Goal: Ask a question

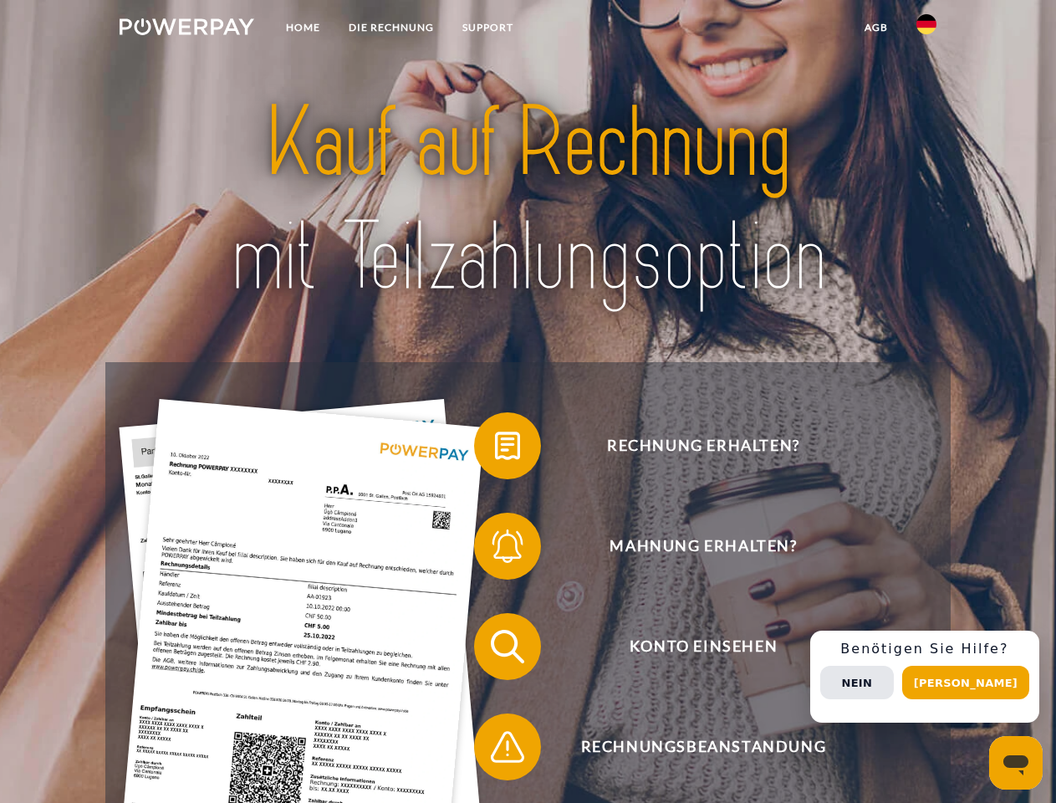
click at [187, 29] on img at bounding box center [187, 26] width 135 height 17
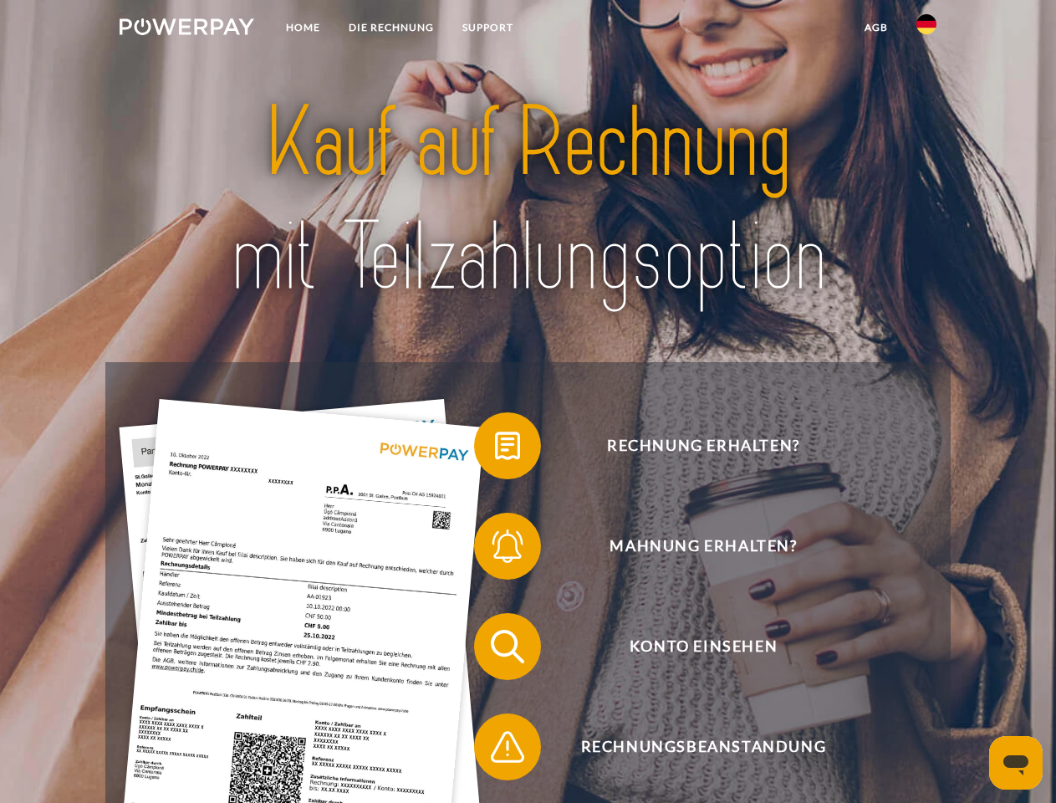
click at [927, 29] on img at bounding box center [927, 24] width 20 height 20
click at [876, 28] on link "agb" at bounding box center [877, 28] width 52 height 30
click at [495, 449] on span at bounding box center [483, 446] width 84 height 84
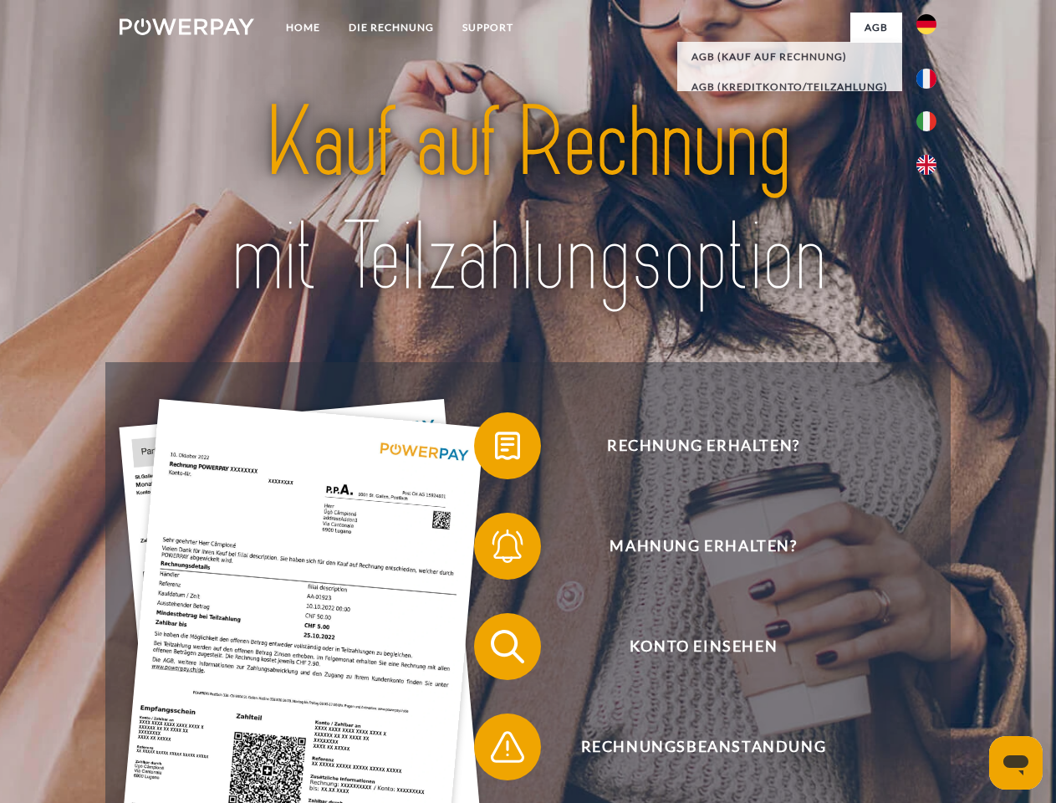
click at [495, 550] on span at bounding box center [483, 546] width 84 height 84
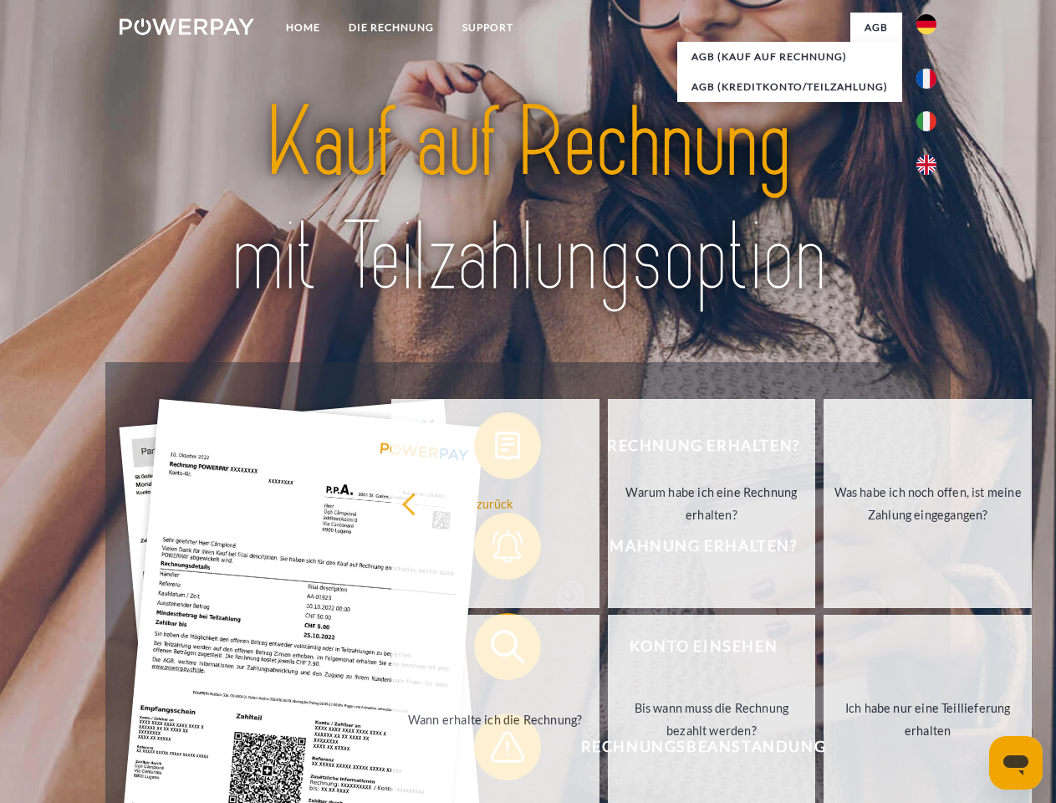
click at [608, 650] on link "Bis wann muss die Rechnung bezahlt werden?" at bounding box center [712, 719] width 208 height 209
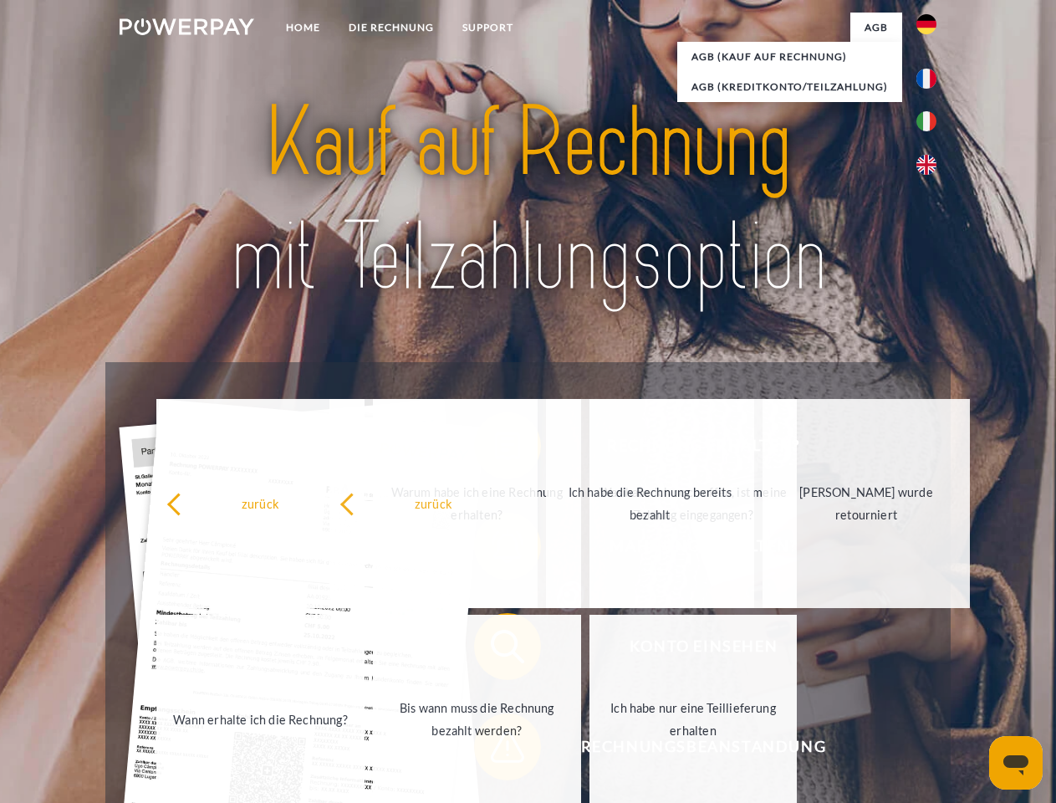
click at [590, 750] on link "Ich habe nur eine Teillieferung erhalten" at bounding box center [694, 719] width 208 height 209
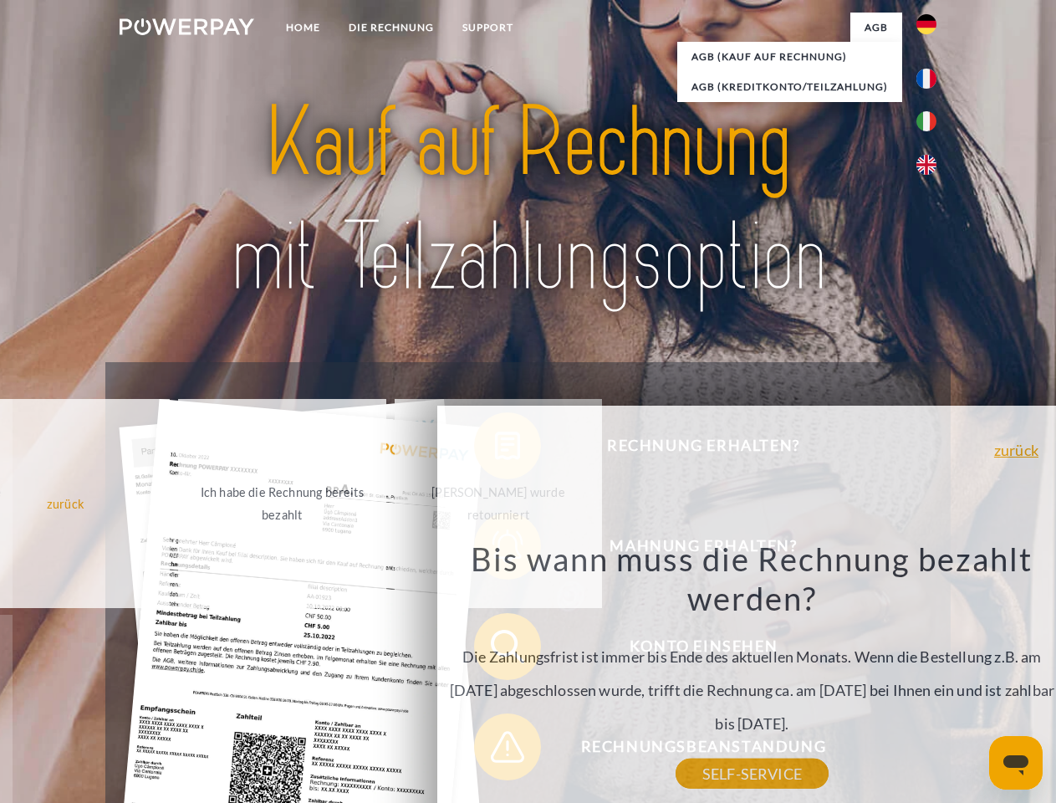
click at [931, 677] on div "Rechnung erhalten? Mahnung erhalten? Konto einsehen" at bounding box center [527, 696] width 845 height 669
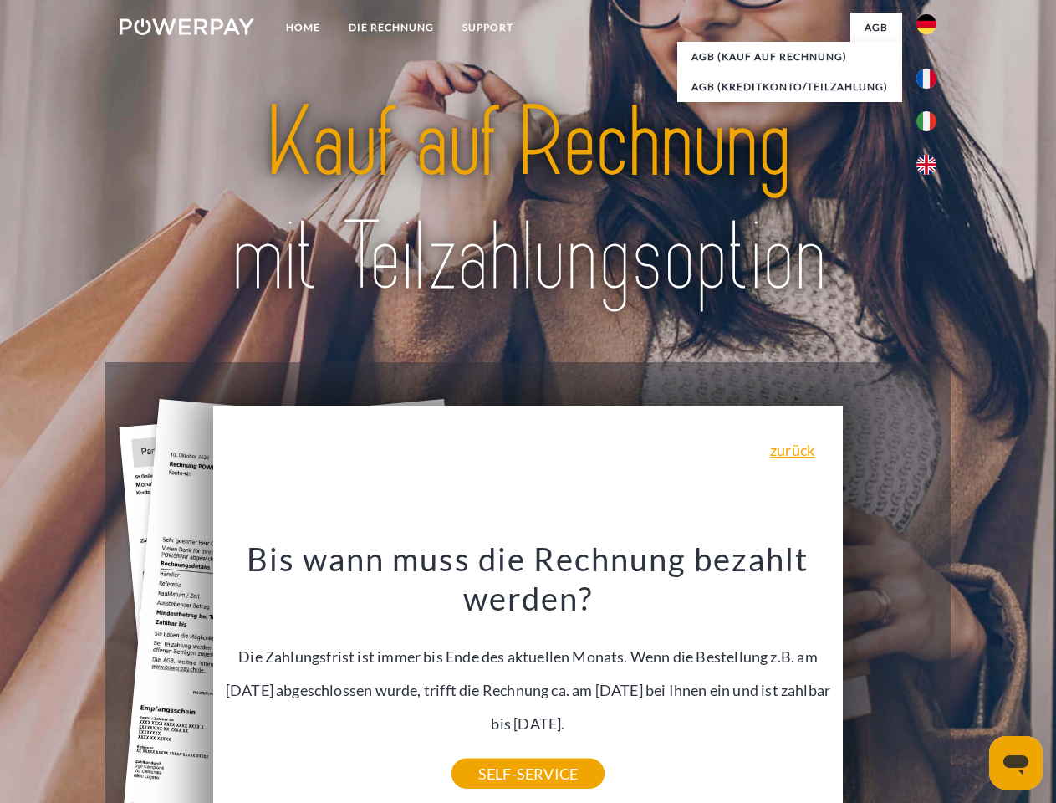
click at [890, 680] on span "Konto einsehen" at bounding box center [704, 646] width 410 height 67
click at [972, 683] on header "Home DIE RECHNUNG SUPPORT" at bounding box center [528, 577] width 1056 height 1155
